Goal: Transaction & Acquisition: Book appointment/travel/reservation

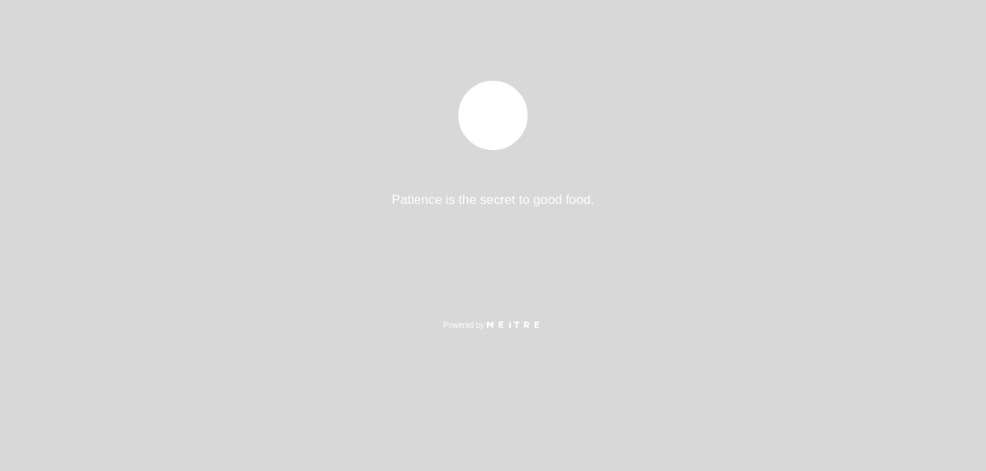
select select "es"
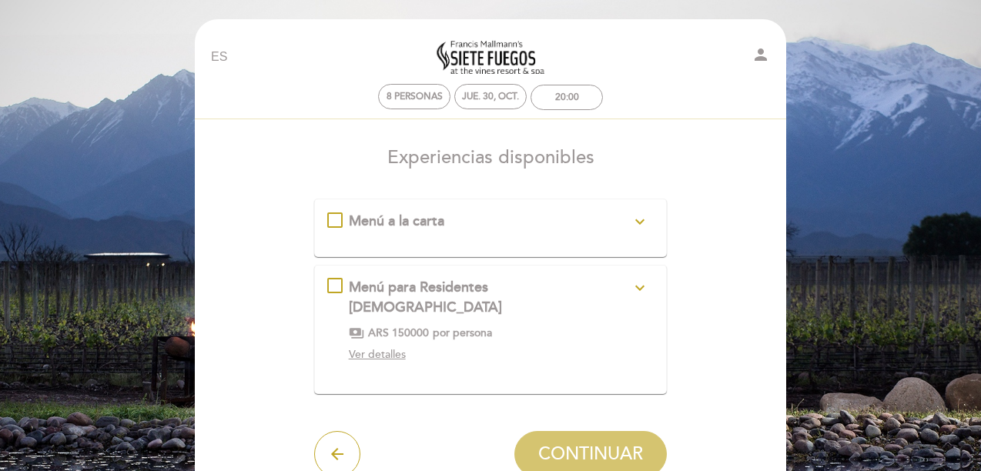
click at [333, 220] on div "Menú a la carta expand_more Conozca nuestro menú Tarifa sujeta a modificación s…" at bounding box center [490, 222] width 327 height 20
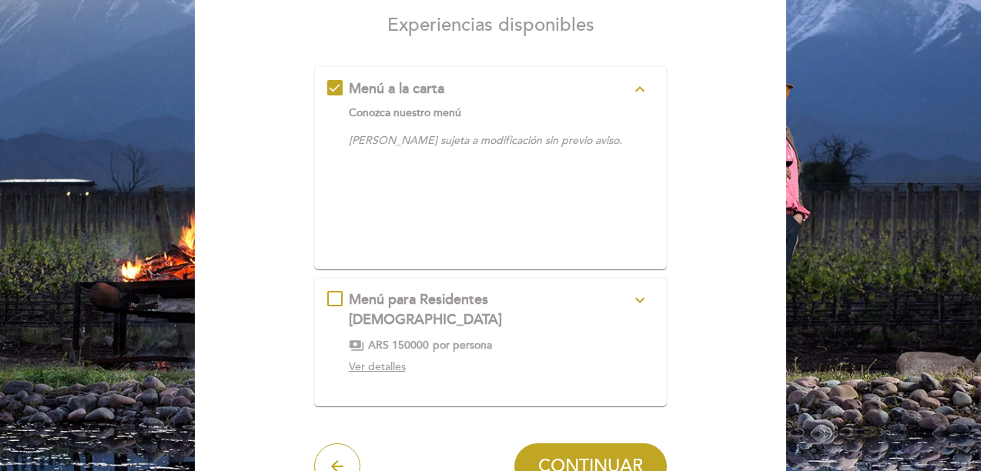
scroll to position [231, 0]
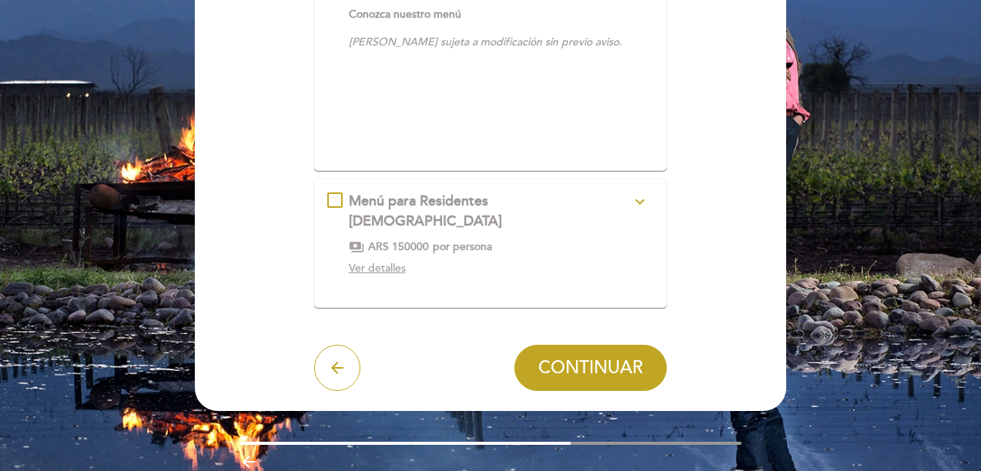
click at [591, 357] on span "CONTINUAR" at bounding box center [590, 368] width 105 height 22
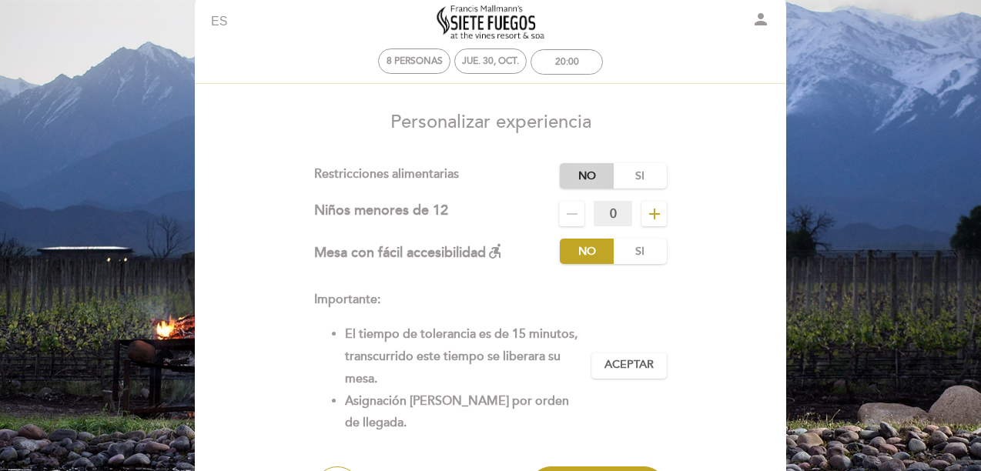
click at [588, 169] on label "No" at bounding box center [587, 175] width 54 height 25
click at [618, 353] on button "Aceptar Aceptado" at bounding box center [628, 366] width 75 height 26
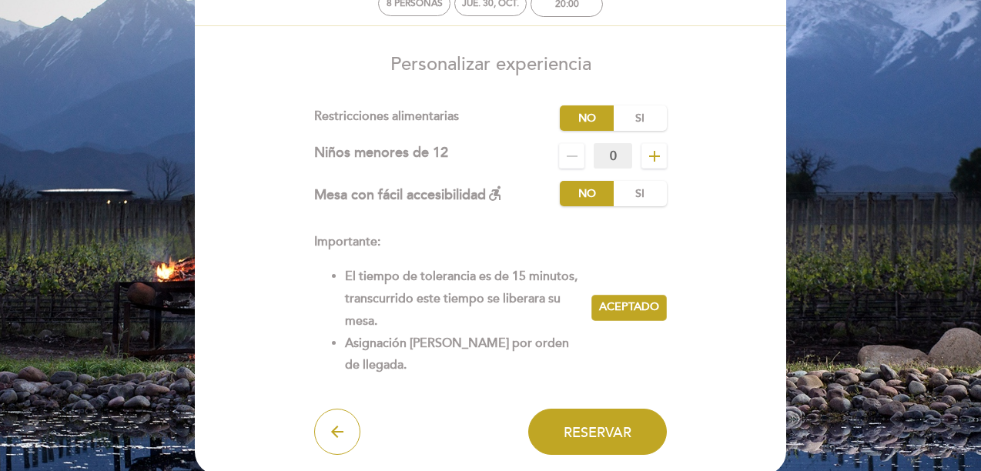
scroll to position [189, 0]
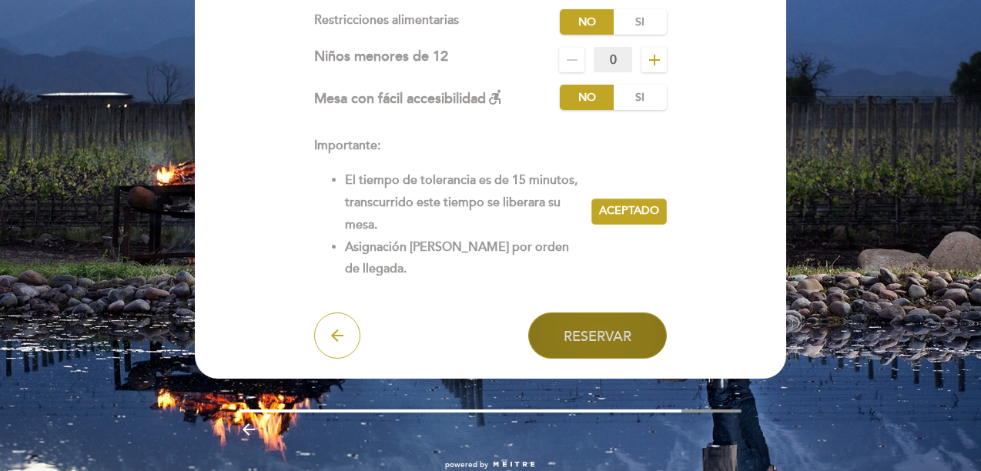
click at [590, 327] on button "Reservar" at bounding box center [597, 336] width 139 height 46
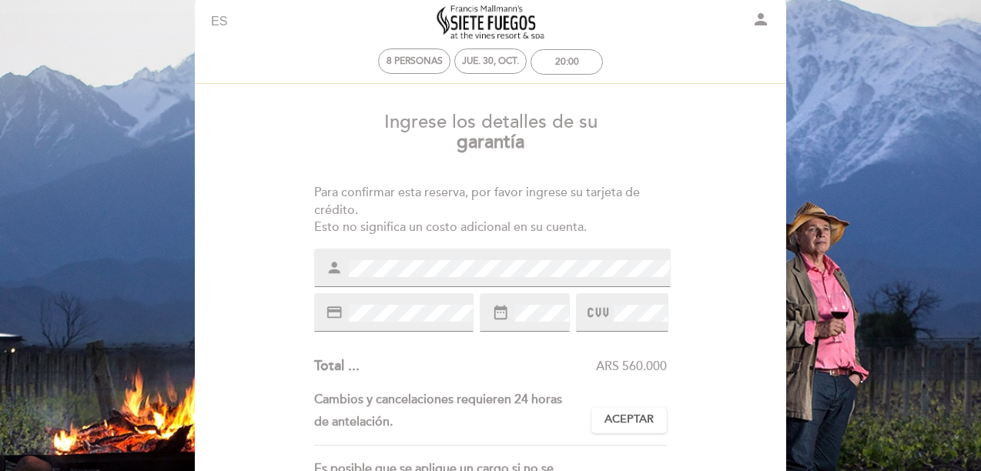
scroll to position [0, 0]
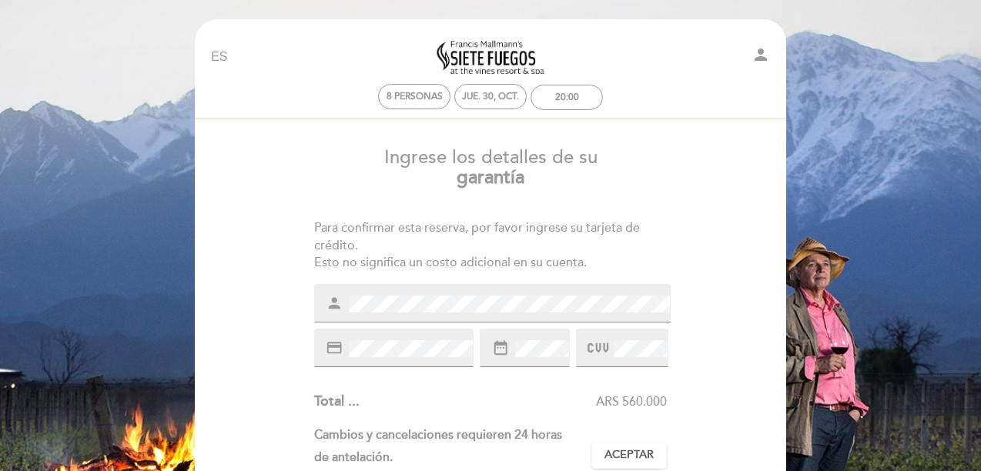
click at [702, 357] on div "Ingrese los detalles de su garantía Para confirmar esta reserva, por favor ingr…" at bounding box center [491, 450] width 570 height 628
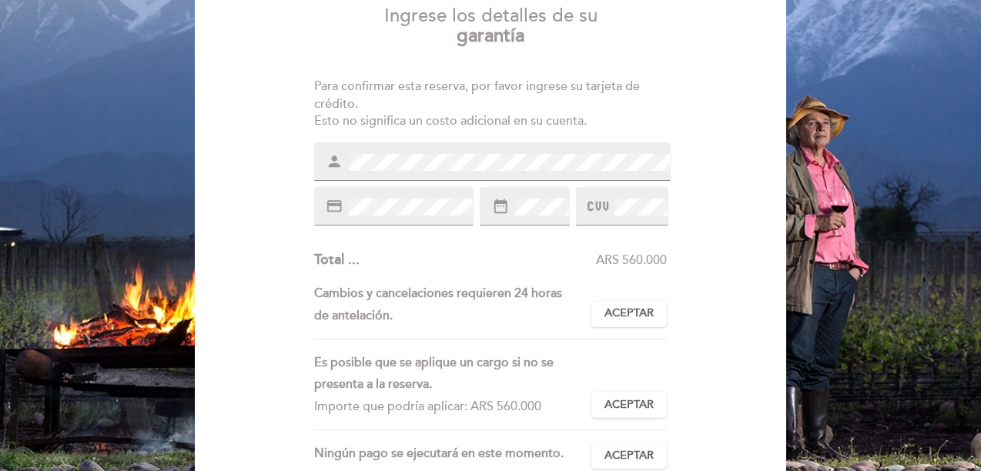
scroll to position [154, 0]
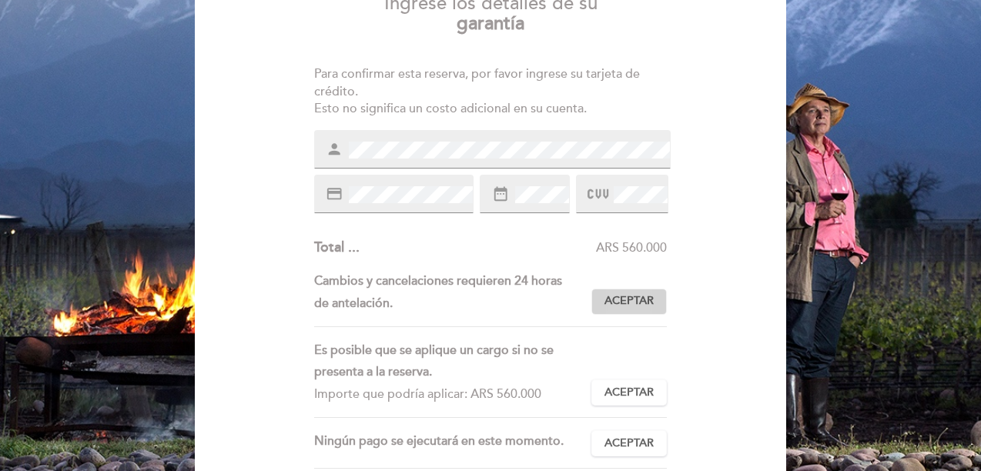
click at [639, 300] on span "Aceptar" at bounding box center [629, 301] width 49 height 16
click at [625, 389] on span "Aceptar" at bounding box center [629, 393] width 49 height 16
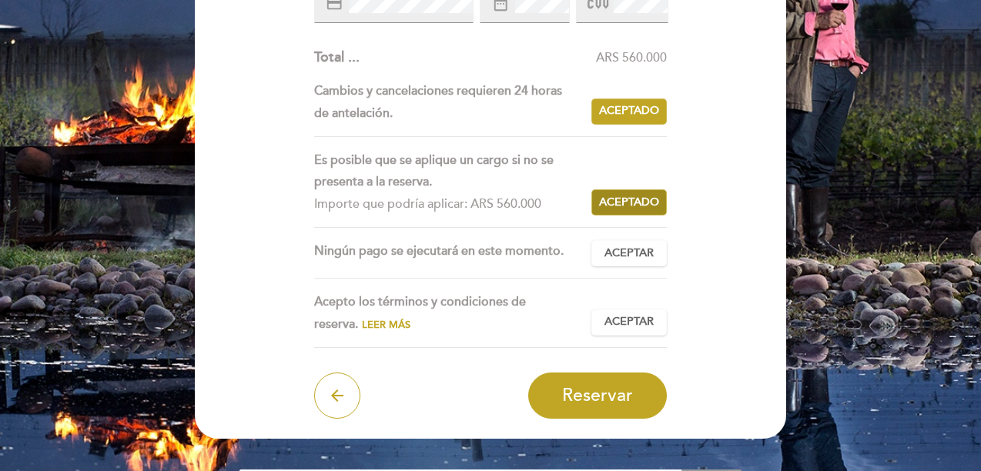
scroll to position [385, 0]
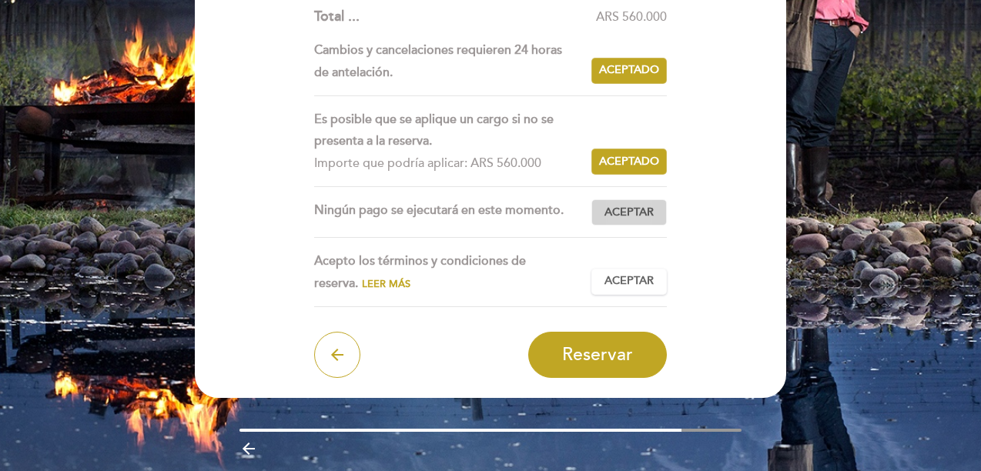
click at [635, 221] on button "Aceptar Aceptado" at bounding box center [628, 212] width 75 height 26
click at [634, 283] on span "Aceptar" at bounding box center [629, 281] width 49 height 16
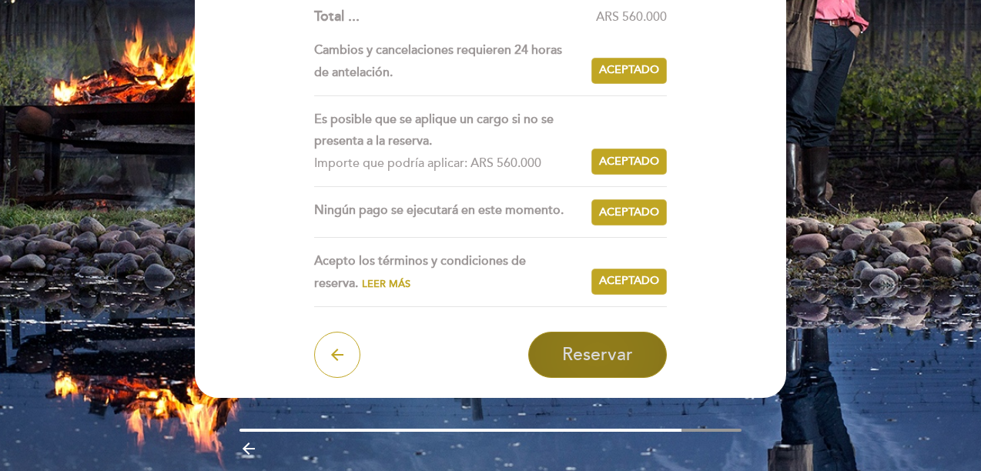
click at [609, 348] on span "Reservar" at bounding box center [597, 355] width 71 height 22
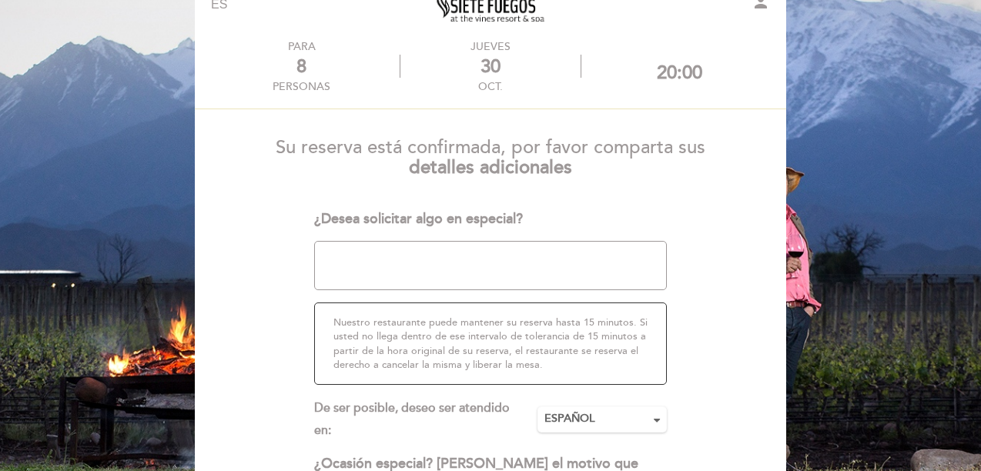
scroll to position [77, 0]
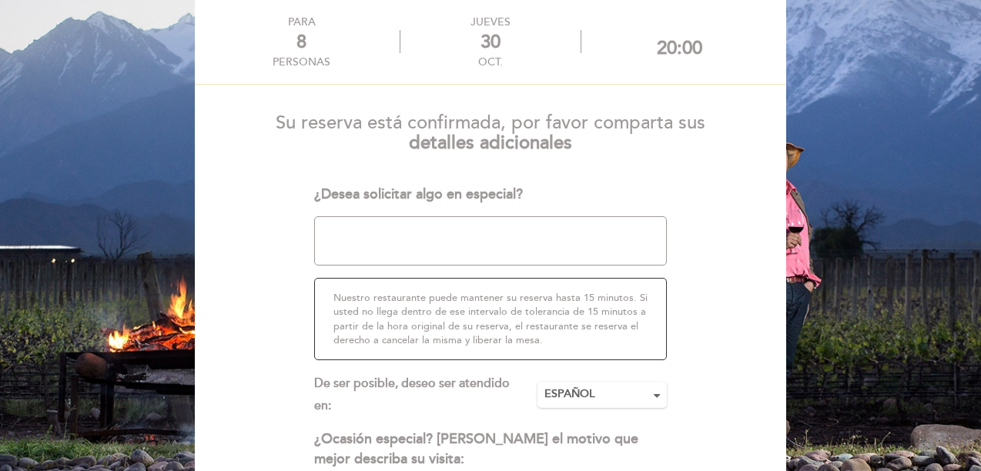
click at [420, 250] on textarea at bounding box center [490, 240] width 353 height 49
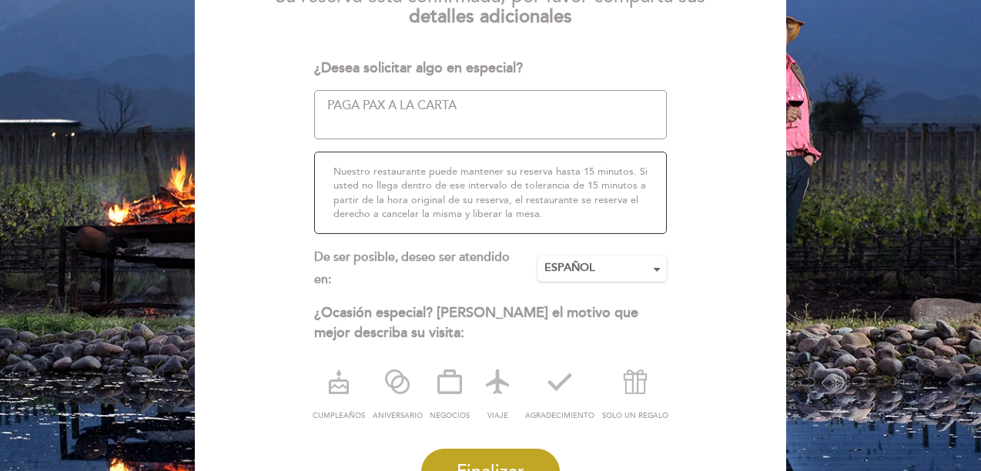
scroll to position [231, 0]
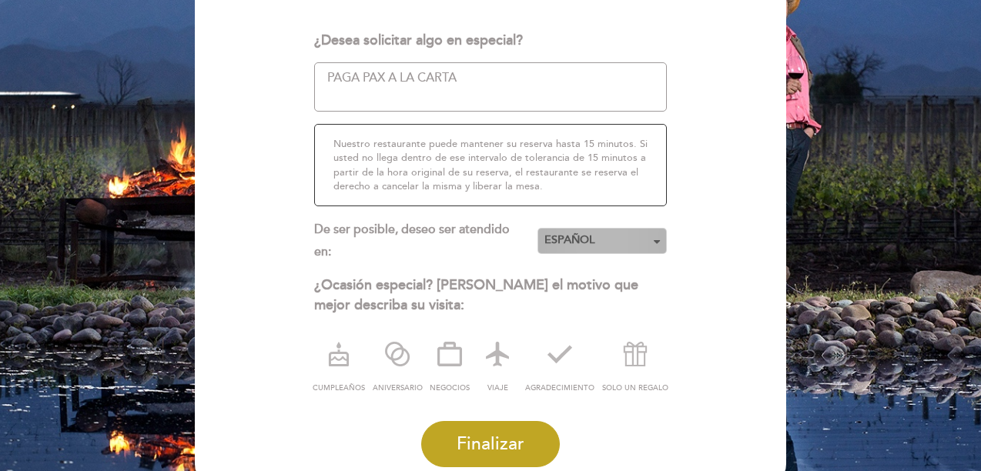
type textarea "PAGA PAX A LA CARTA"
click at [605, 242] on span "ESPAÑOL" at bounding box center [602, 240] width 116 height 15
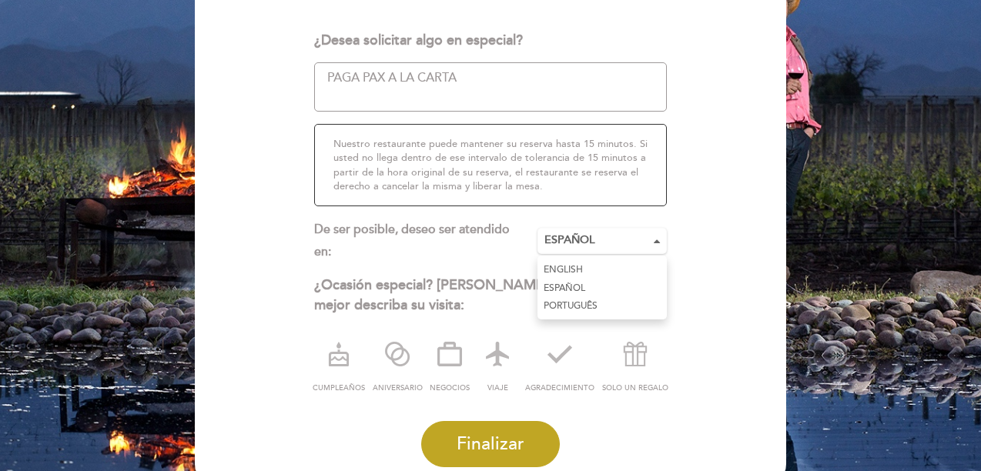
click at [582, 300] on link "PORTUGUÊS" at bounding box center [602, 306] width 129 height 18
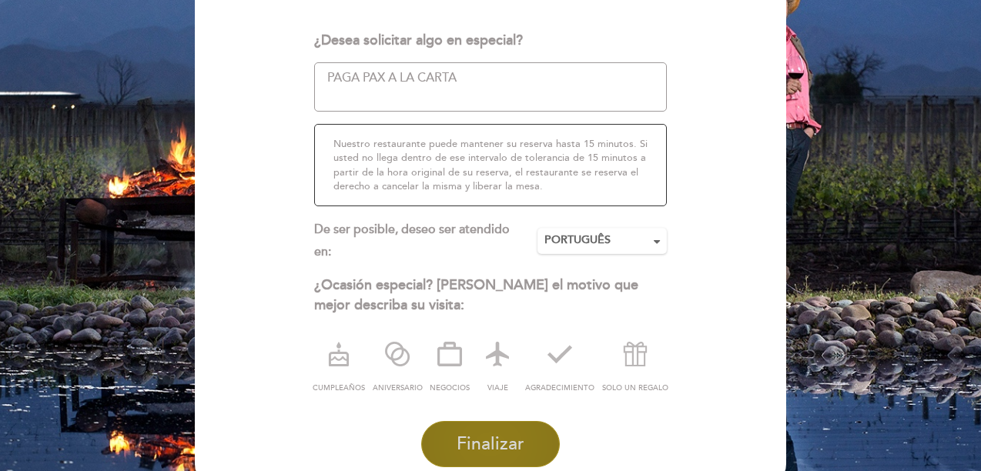
click at [488, 436] on span "Finalizar" at bounding box center [491, 445] width 68 height 22
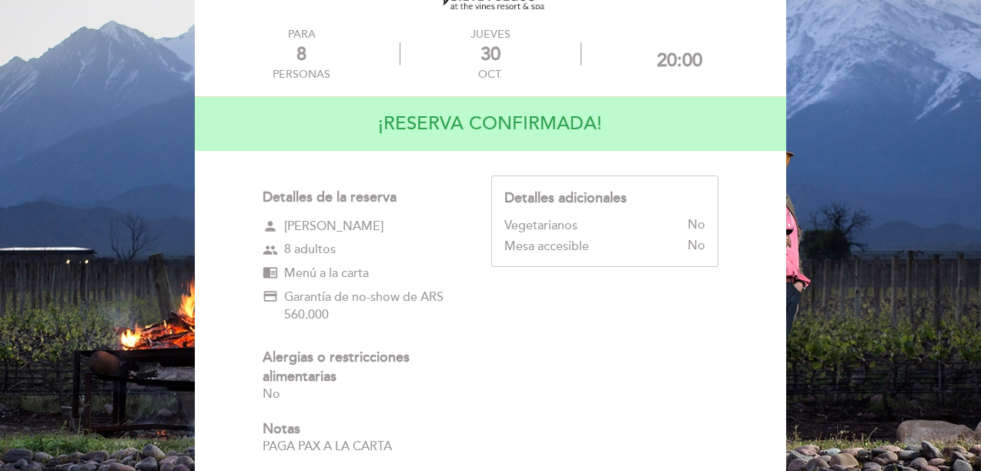
scroll to position [0, 0]
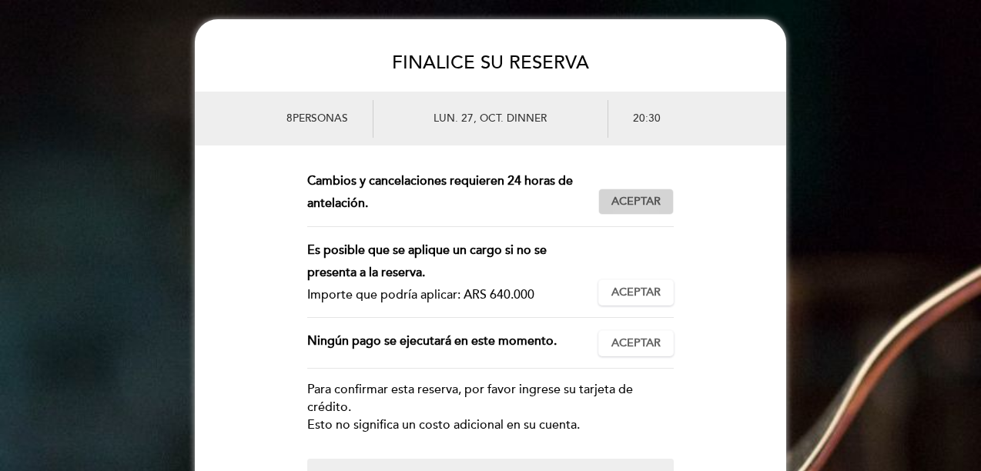
click at [659, 209] on span "Aceptar" at bounding box center [635, 202] width 49 height 16
click at [645, 280] on button "Aceptar Aceptado" at bounding box center [635, 293] width 75 height 26
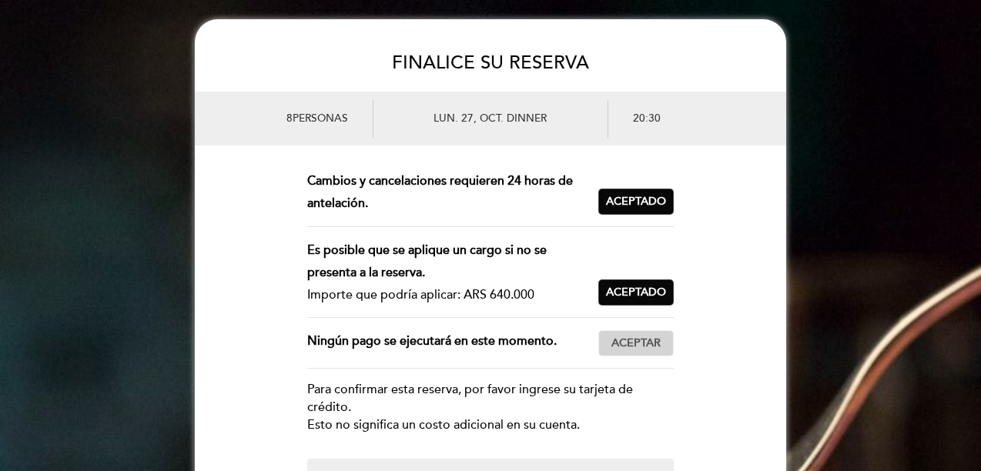
click at [645, 343] on span "Aceptar" at bounding box center [635, 344] width 49 height 16
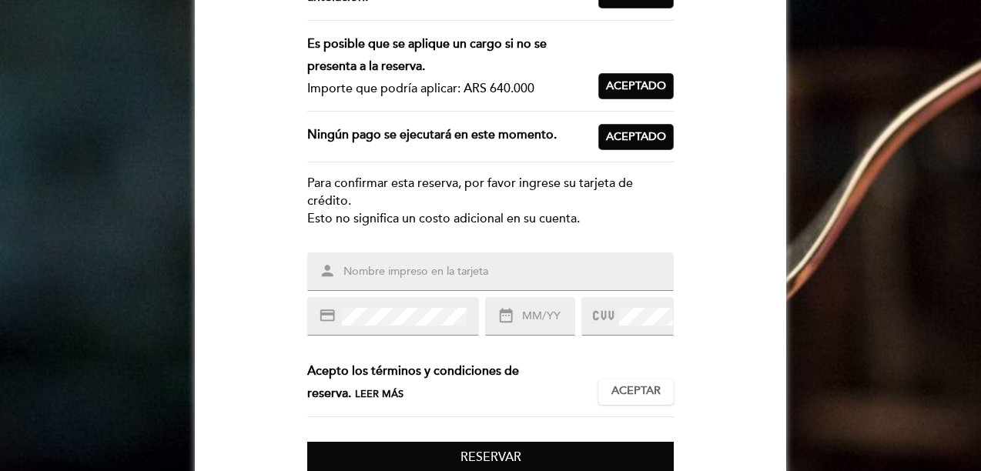
scroll to position [231, 0]
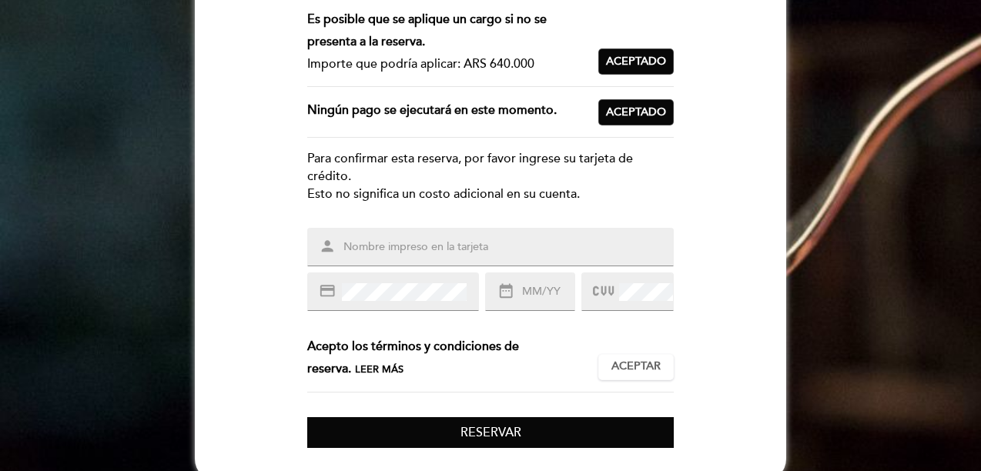
click at [455, 245] on input "text" at bounding box center [509, 248] width 334 height 18
type input "[PERSON_NAME]"
click at [538, 292] on input "text" at bounding box center [548, 292] width 54 height 18
type input "02/27"
click at [648, 360] on span "Aceptar" at bounding box center [635, 367] width 49 height 16
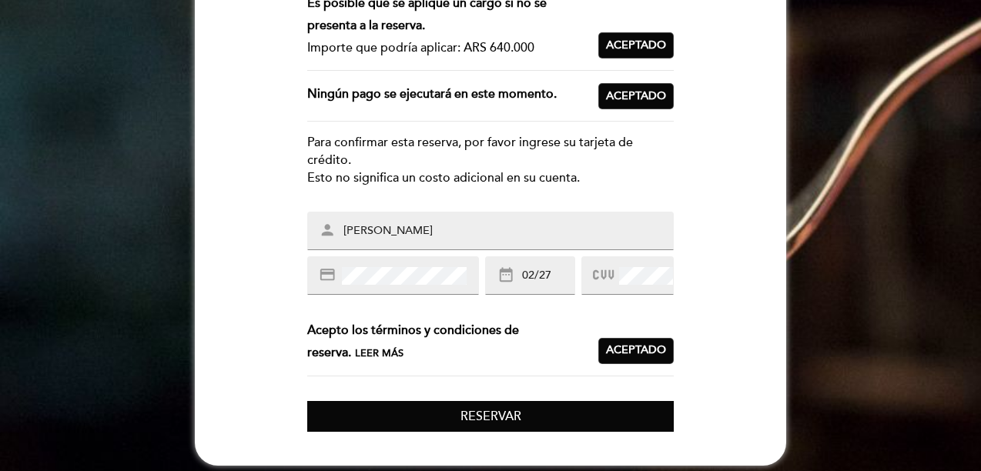
scroll to position [256, 0]
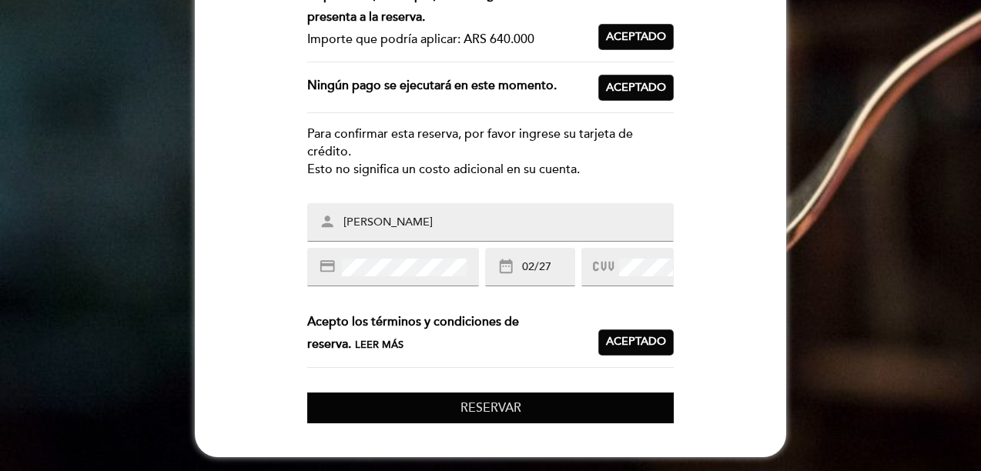
click at [565, 405] on button "Reservar" at bounding box center [490, 409] width 367 height 32
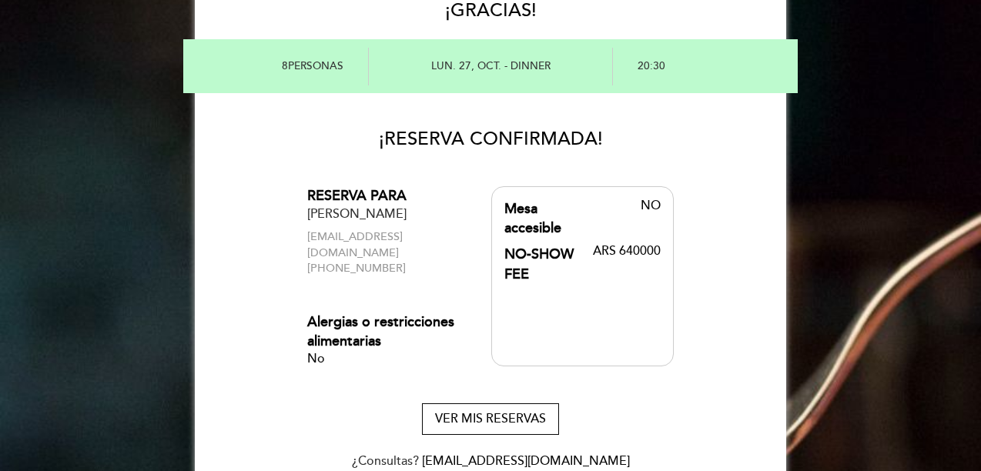
scroll to position [85, 0]
